Goal: Task Accomplishment & Management: Use online tool/utility

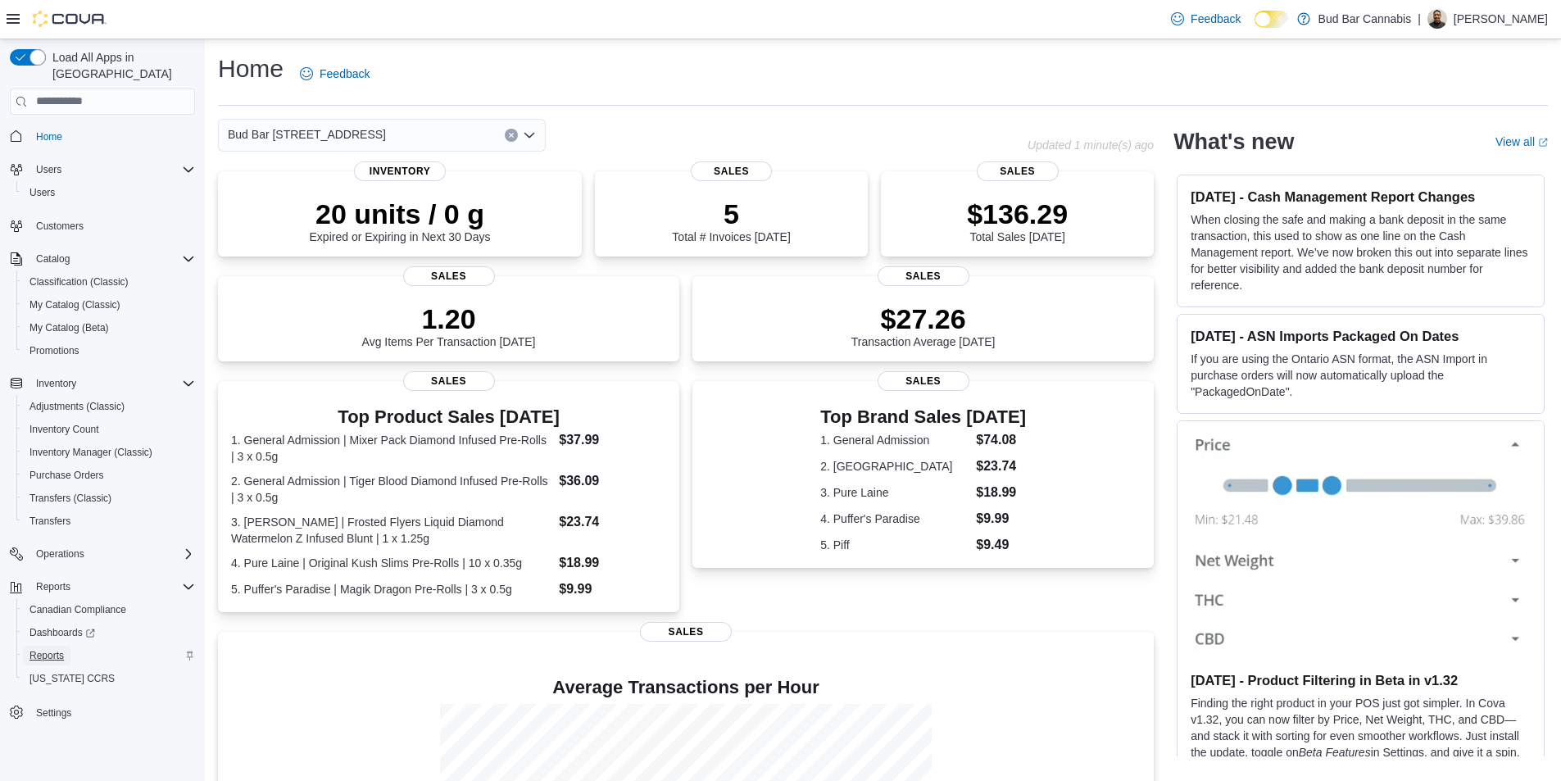
click at [61, 649] on span "Reports" at bounding box center [46, 655] width 34 height 13
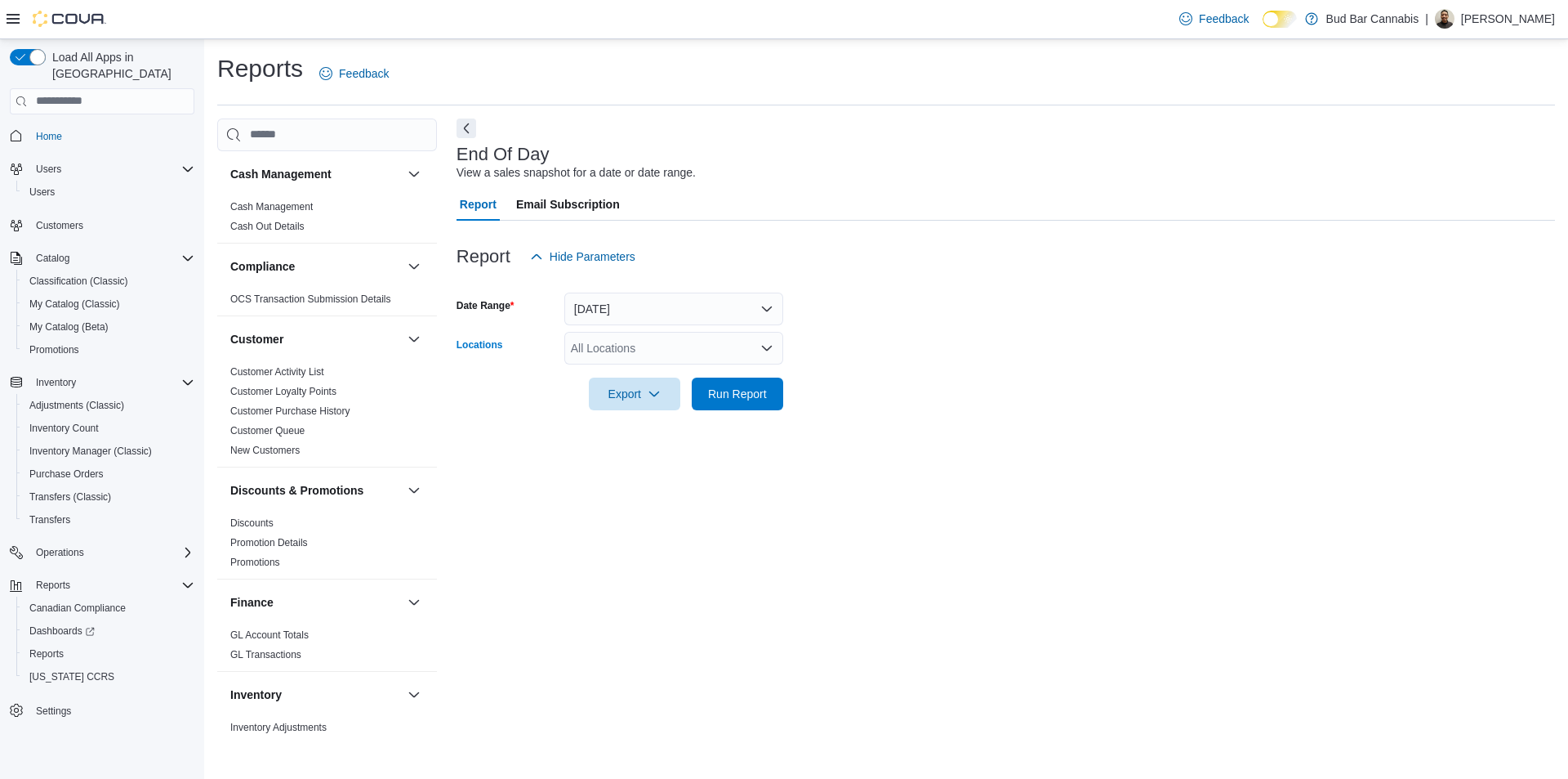
click at [701, 351] on div "All Locations" at bounding box center [674, 348] width 219 height 33
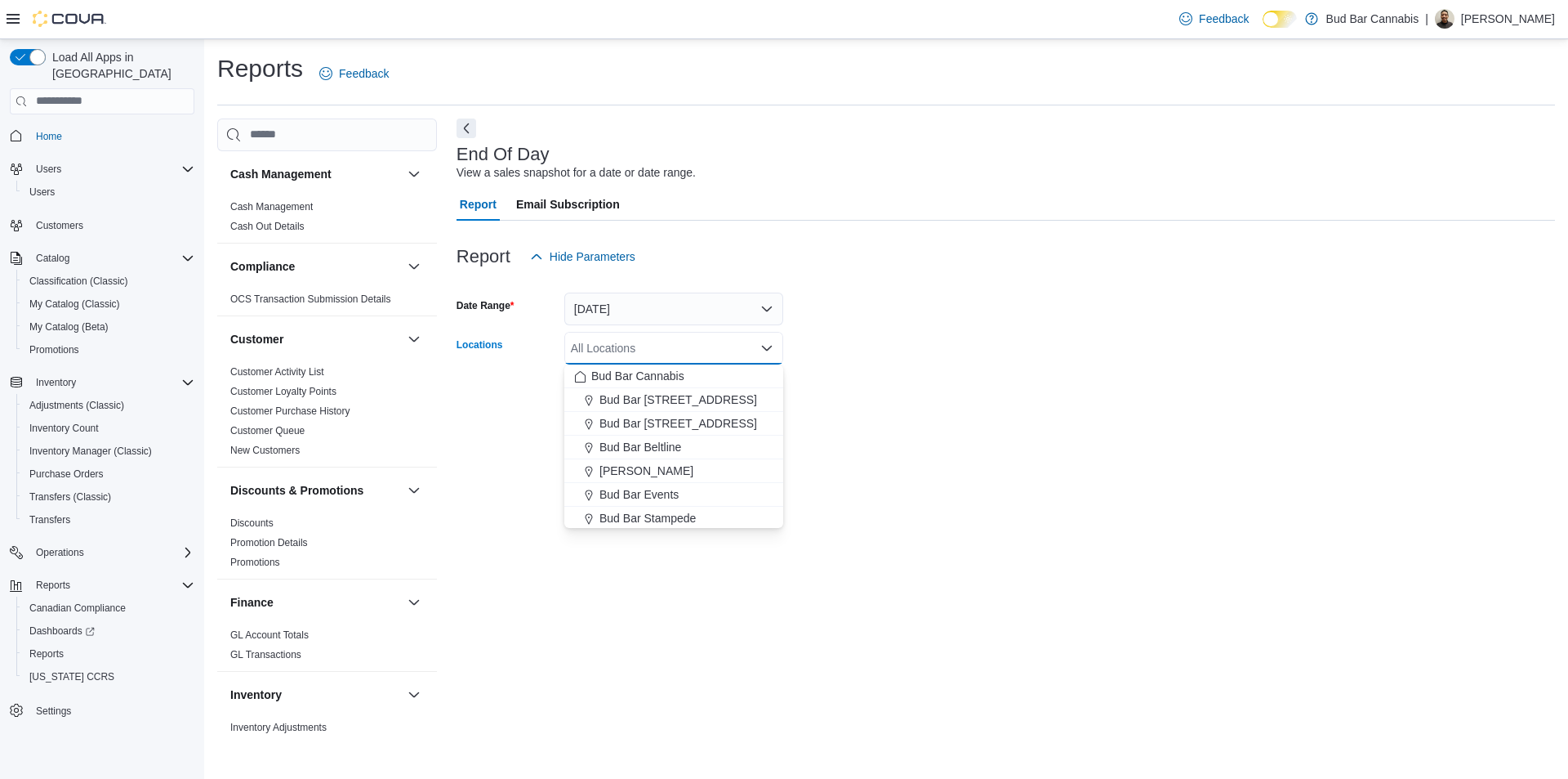
click at [908, 403] on form "Date Range Today Locations All Locations Combo box. Selected. Combo box input. …" at bounding box center [1006, 342] width 1098 height 138
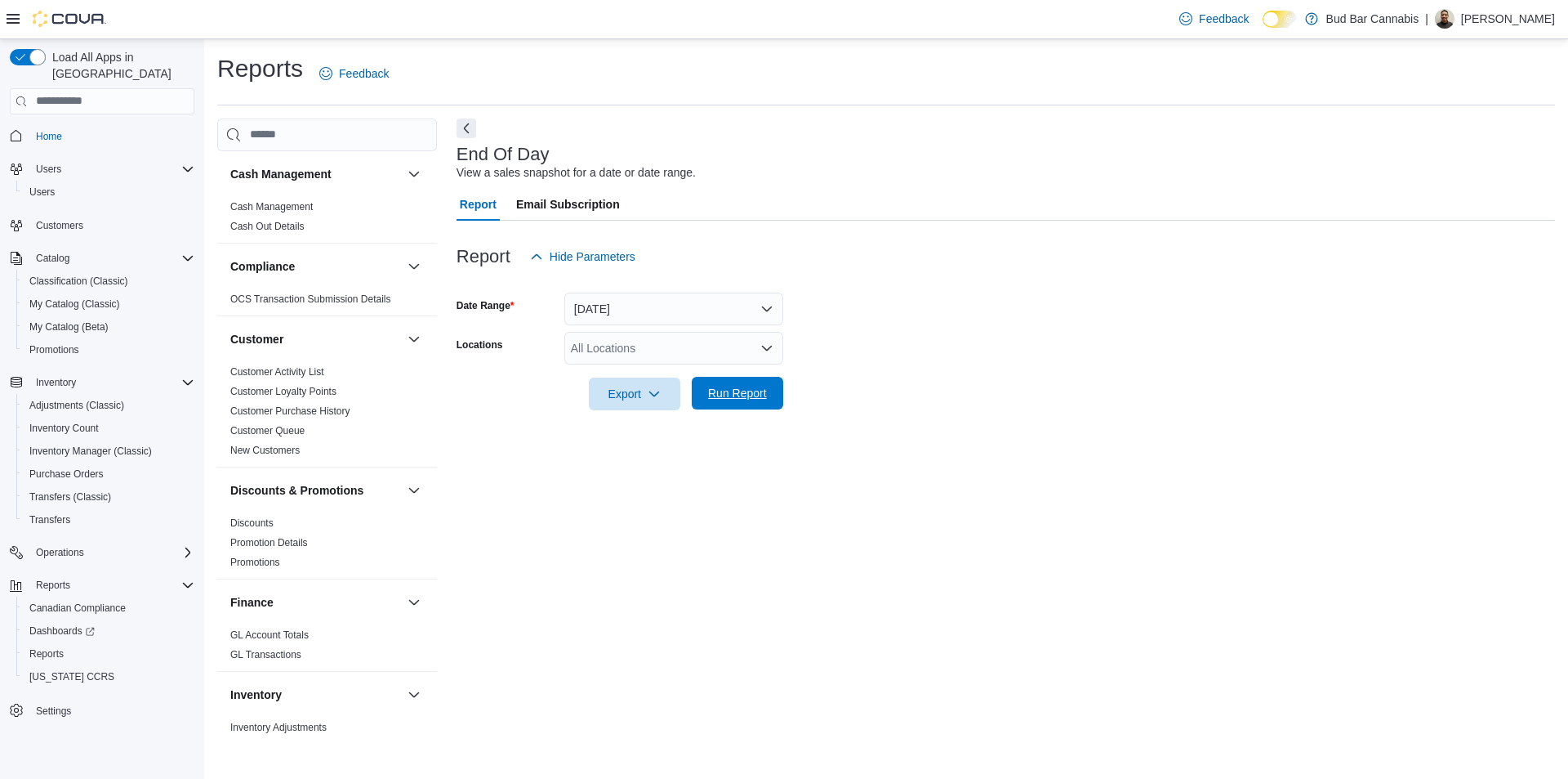
click at [761, 403] on span "Run Report" at bounding box center [738, 393] width 72 height 33
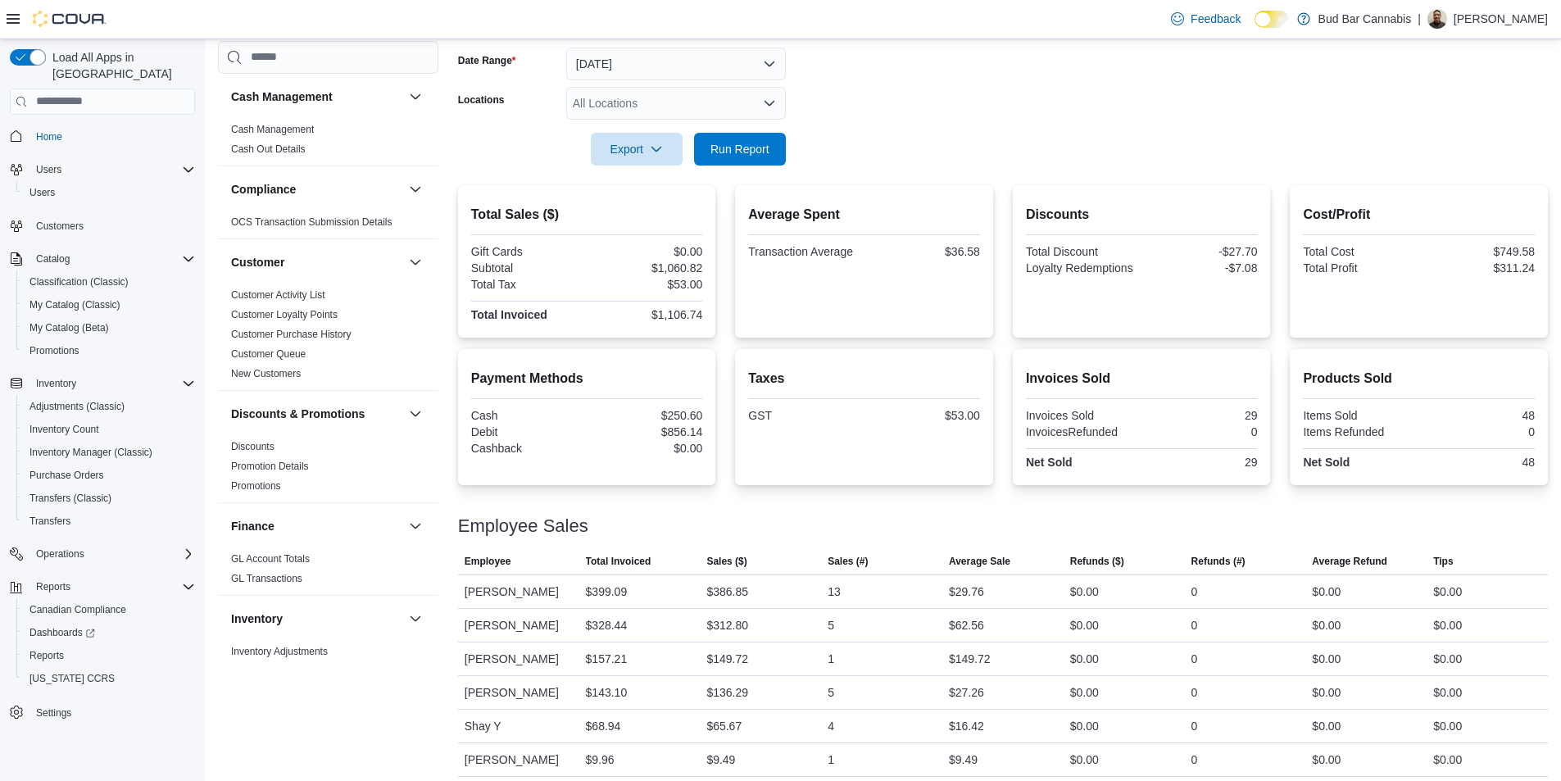
scroll to position [255, 0]
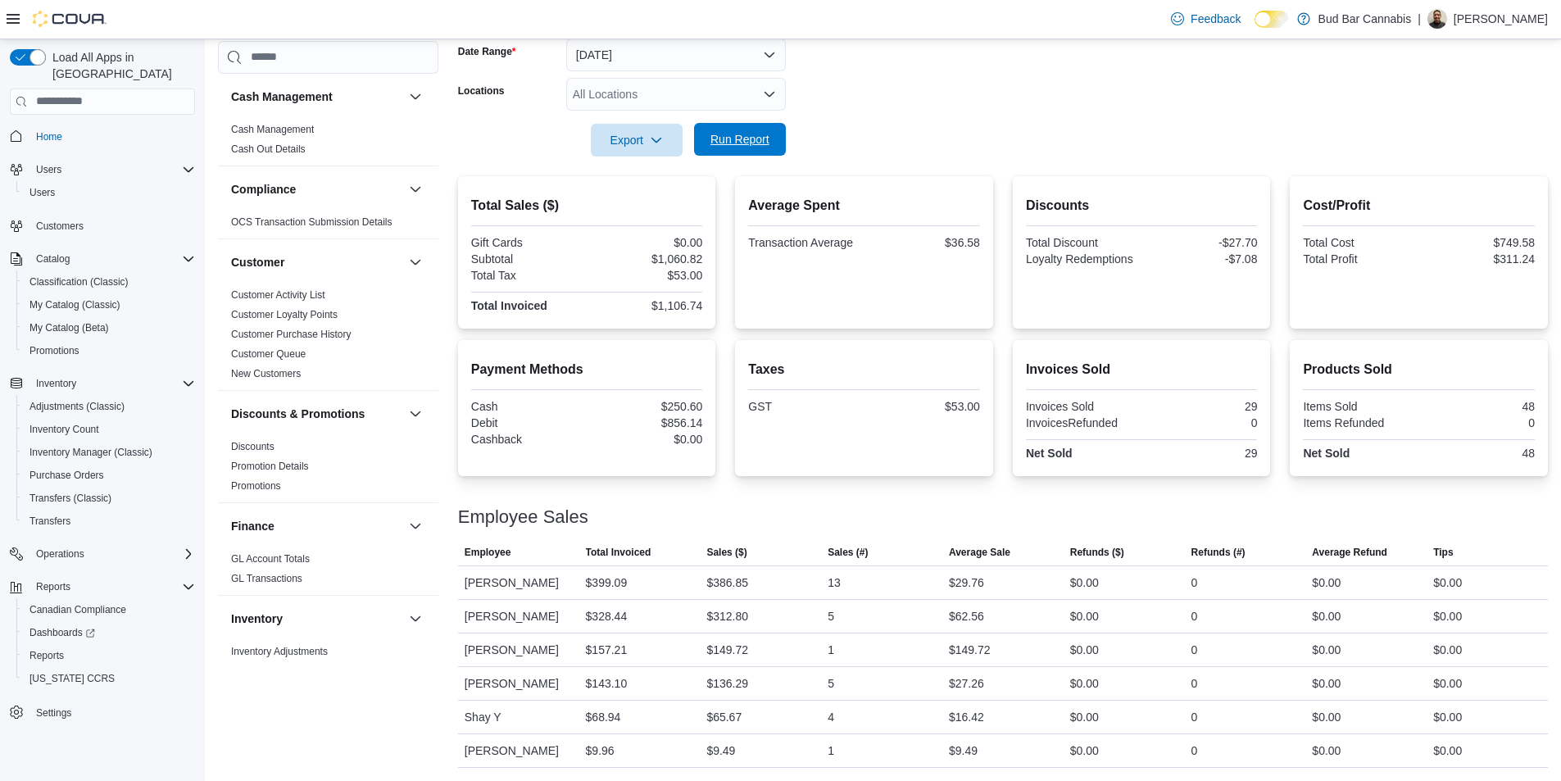
click at [751, 134] on span "Run Report" at bounding box center [739, 139] width 59 height 16
click at [747, 156] on span "Run Report" at bounding box center [740, 139] width 72 height 33
click at [759, 151] on span "Run Report" at bounding box center [740, 139] width 72 height 33
click at [749, 147] on span "Run Report" at bounding box center [739, 139] width 59 height 16
